Goal: Complete application form: Complete application form

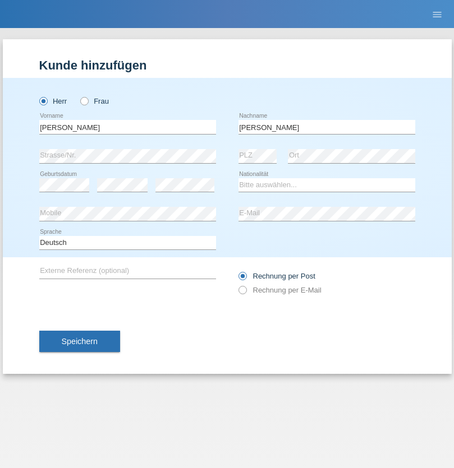
type input "[PERSON_NAME]"
select select "IQ"
select select "C"
select select "01"
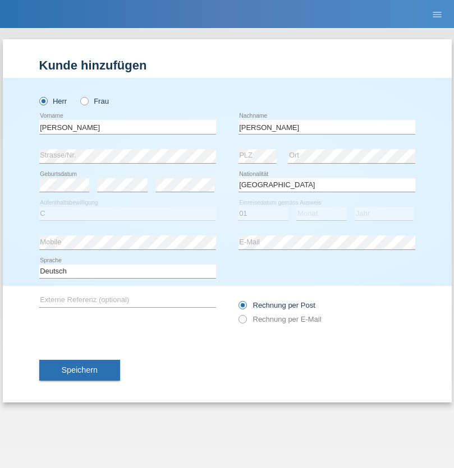
select select "07"
select select "1988"
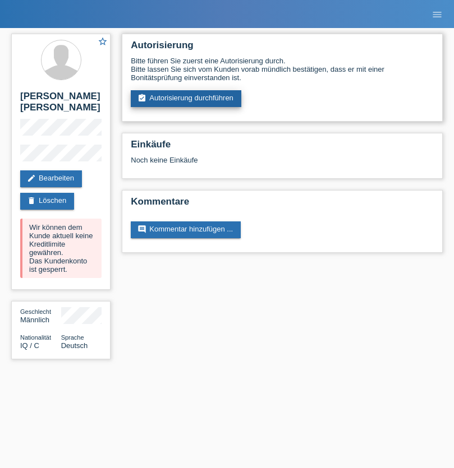
click at [186, 99] on link "assignment_turned_in Autorisierung durchführen" at bounding box center [186, 98] width 111 height 17
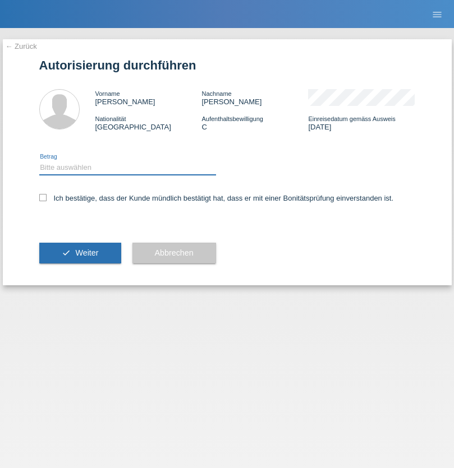
select select "1"
checkbox input "true"
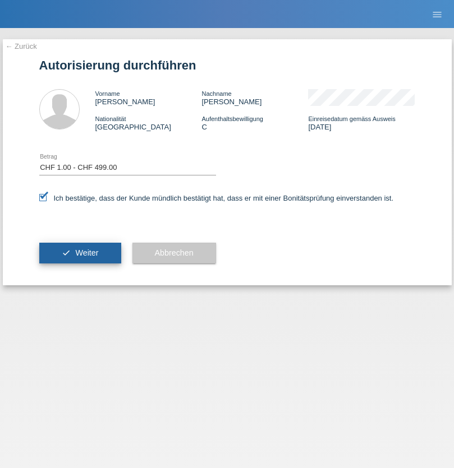
click at [80, 253] on span "Weiter" at bounding box center [86, 252] width 23 height 9
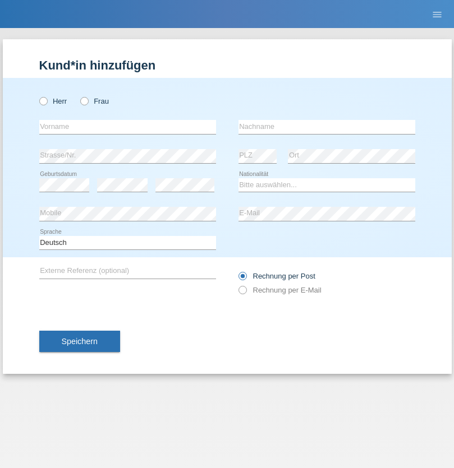
radio input "true"
click at [127, 127] on input "text" at bounding box center [127, 127] width 177 height 14
type input "[PERSON_NAME]"
click at [326, 127] on input "text" at bounding box center [326, 127] width 177 height 14
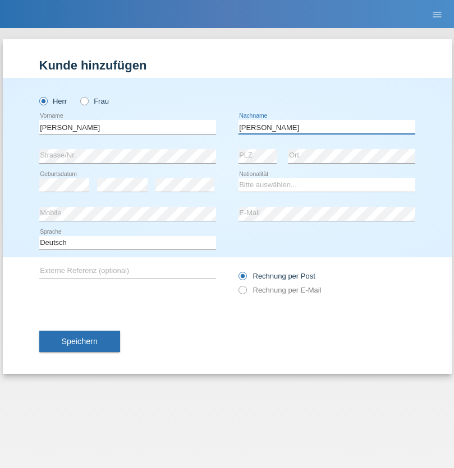
type input "Santos"
select select "PT"
select select "C"
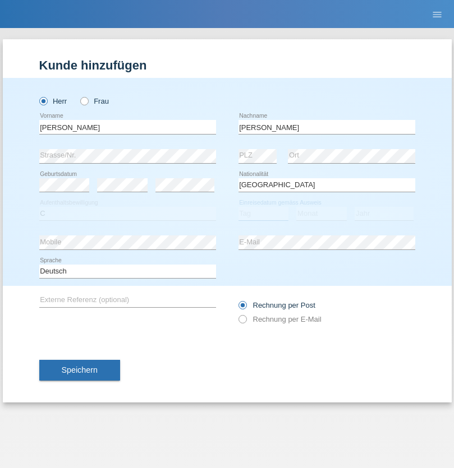
select select "24"
select select "04"
select select "2015"
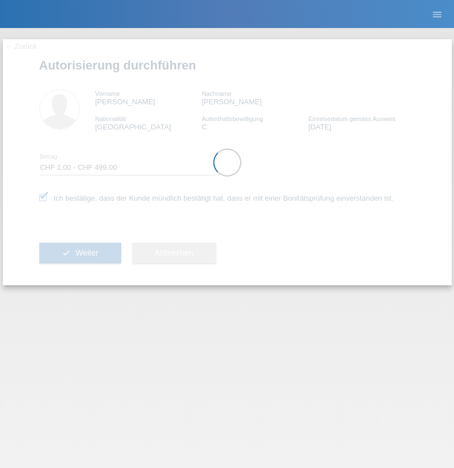
select select "1"
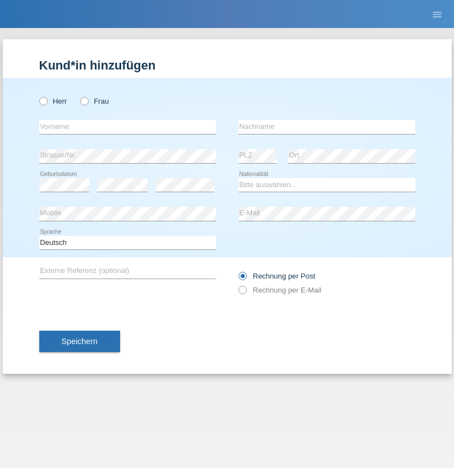
radio input "true"
click at [127, 127] on input "text" at bounding box center [127, 127] width 177 height 14
type input "[PERSON_NAME]"
click at [326, 127] on input "text" at bounding box center [326, 127] width 177 height 14
type input "Jahnova"
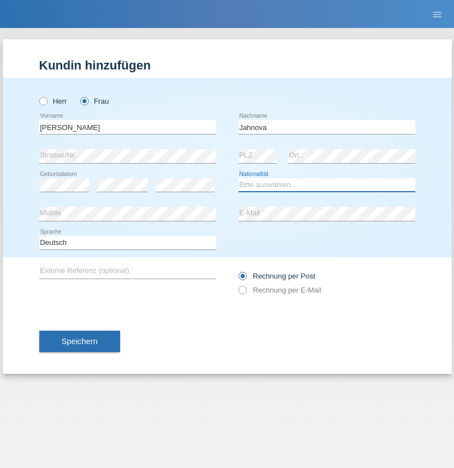
select select "DE"
select select "C"
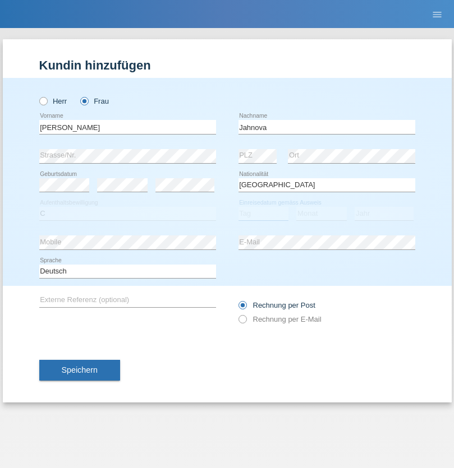
select select "13"
select select "09"
select select "2009"
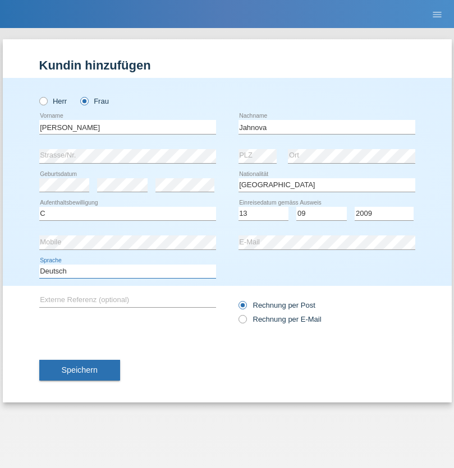
select select "en"
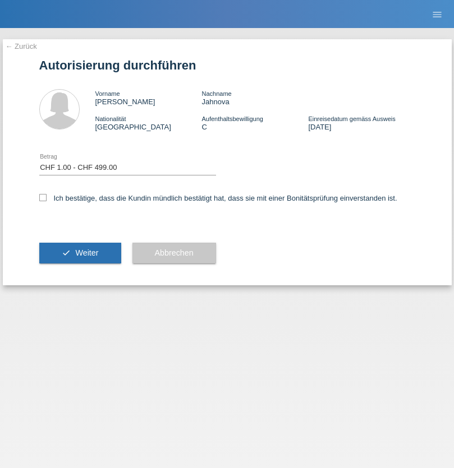
select select "1"
checkbox input "true"
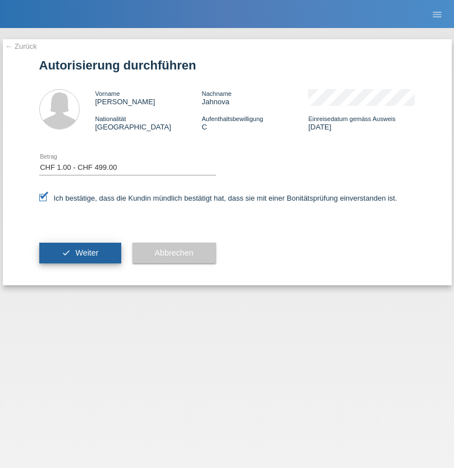
click at [80, 253] on span "Weiter" at bounding box center [86, 252] width 23 height 9
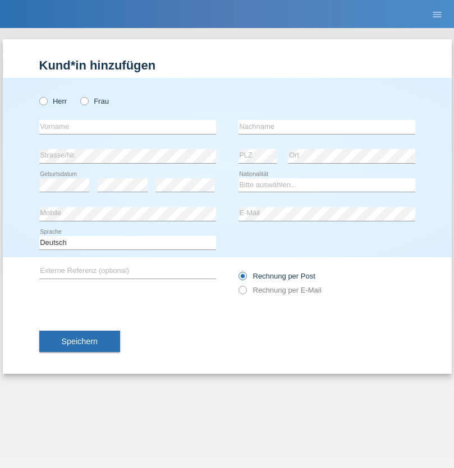
radio input "true"
click at [127, 127] on input "text" at bounding box center [127, 127] width 177 height 14
type input "Detlef"
click at [326, 127] on input "text" at bounding box center [326, 127] width 177 height 14
type input "Jahn"
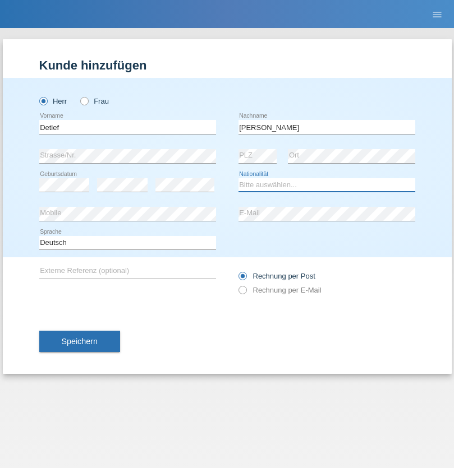
select select "DE"
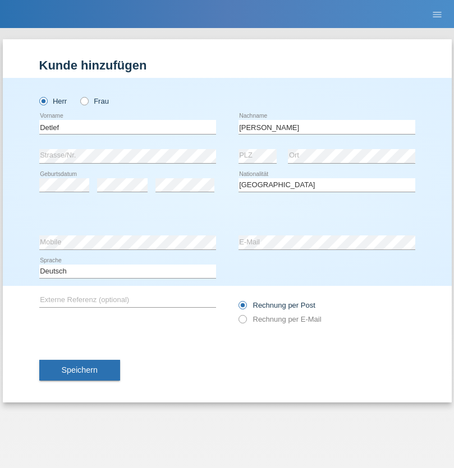
select select "C"
select select "13"
select select "09"
select select "2009"
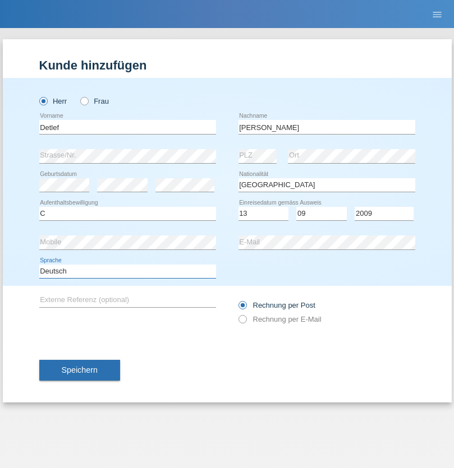
select select "en"
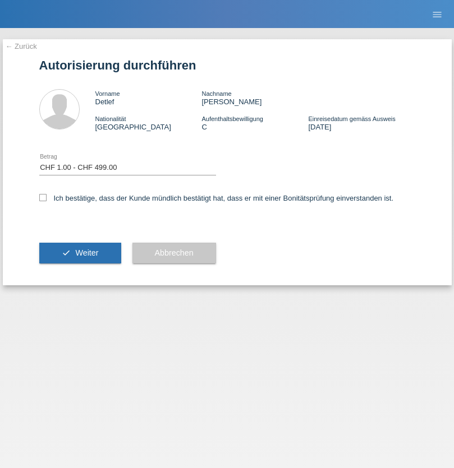
select select "1"
checkbox input "true"
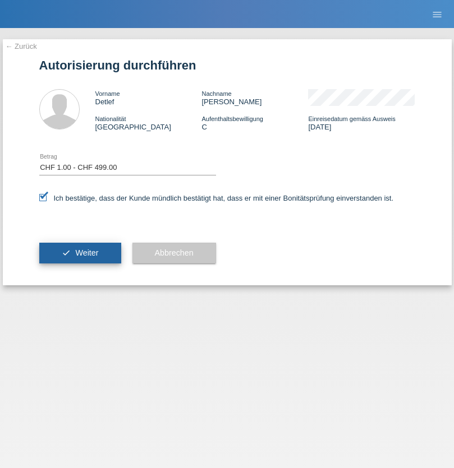
click at [80, 253] on span "Weiter" at bounding box center [86, 252] width 23 height 9
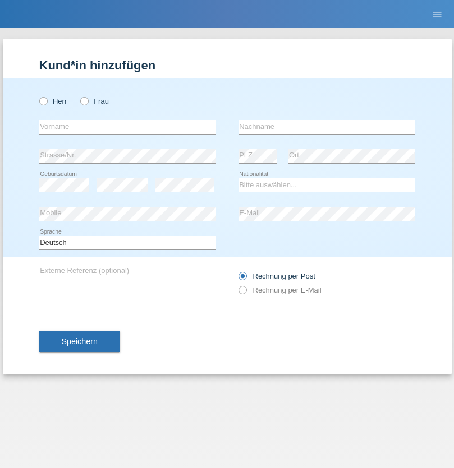
radio input "true"
click at [127, 127] on input "text" at bounding box center [127, 127] width 177 height 14
type input "Shanas"
click at [326, 127] on input "text" at bounding box center [326, 127] width 177 height 14
type input "Baranati"
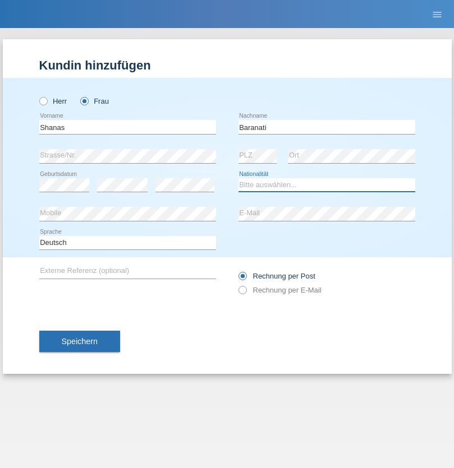
select select "CH"
